Goal: Task Accomplishment & Management: Manage account settings

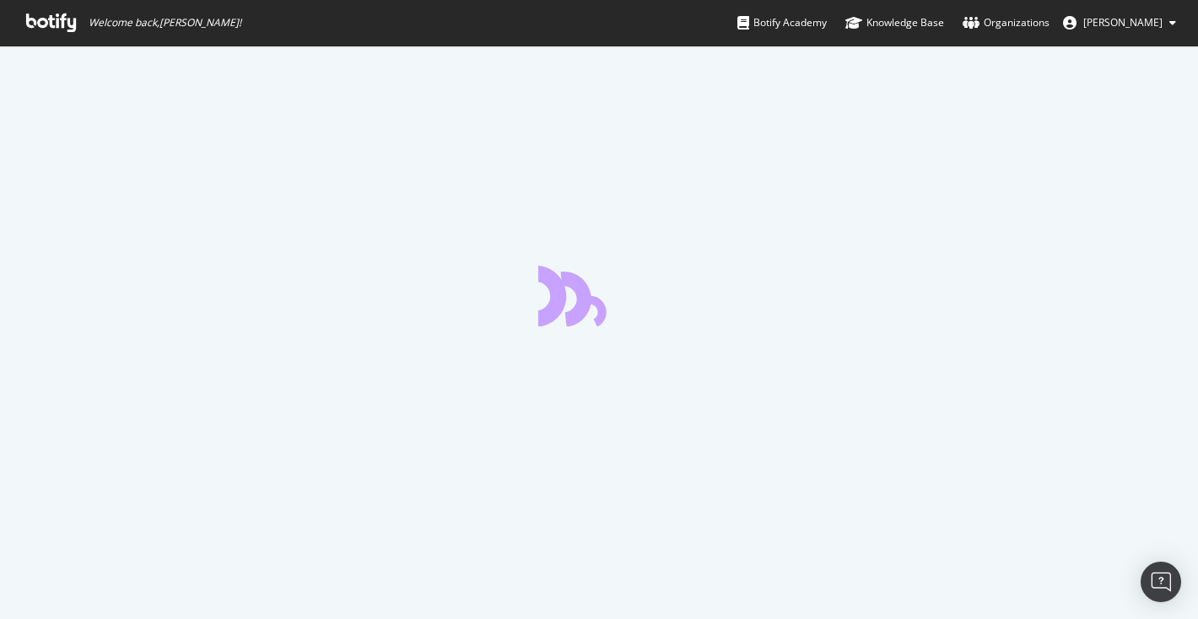
click at [1126, 17] on span "[PERSON_NAME]" at bounding box center [1122, 22] width 79 height 14
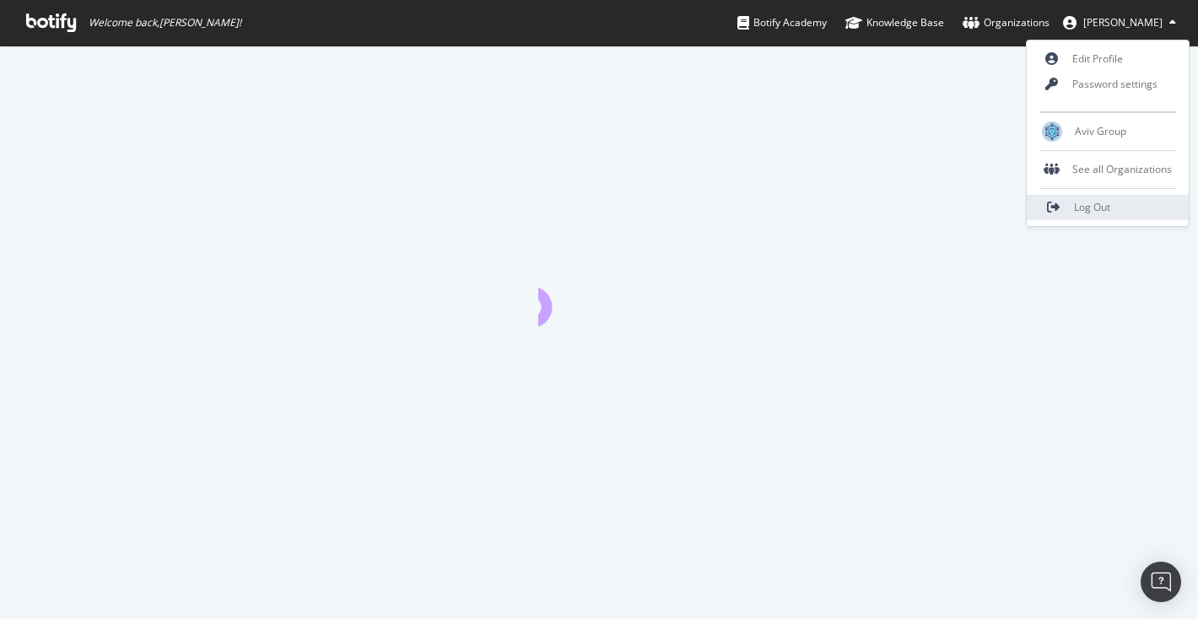
click at [1095, 202] on span "Log Out" at bounding box center [1092, 207] width 36 height 14
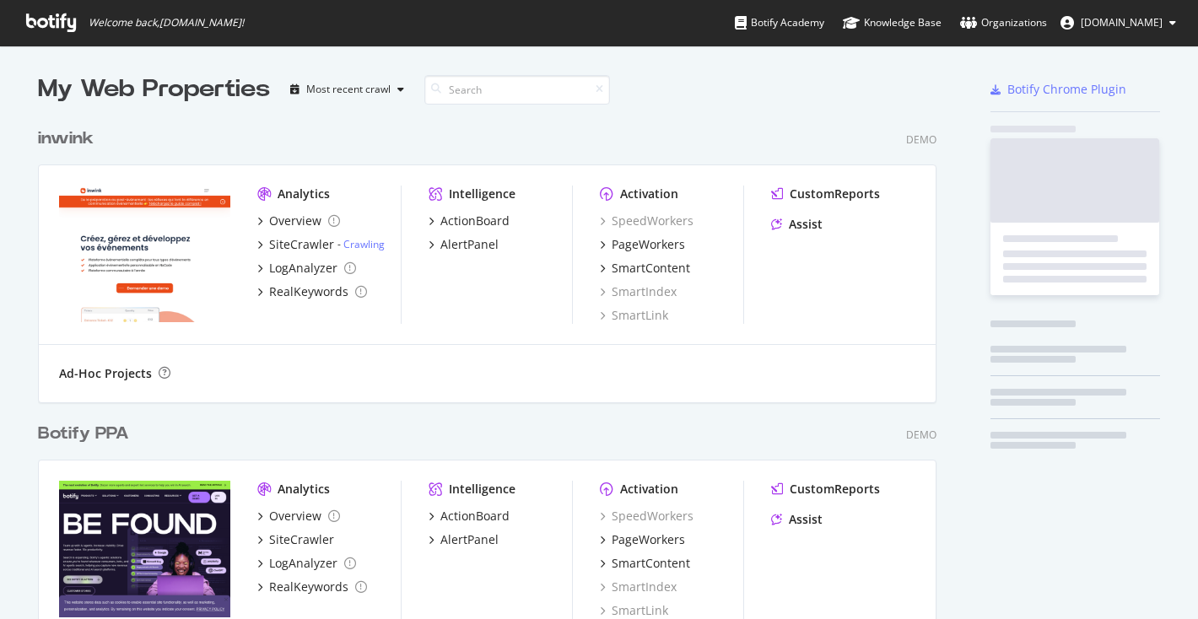
scroll to position [885, 912]
